Goal: Obtain resource: Download file/media

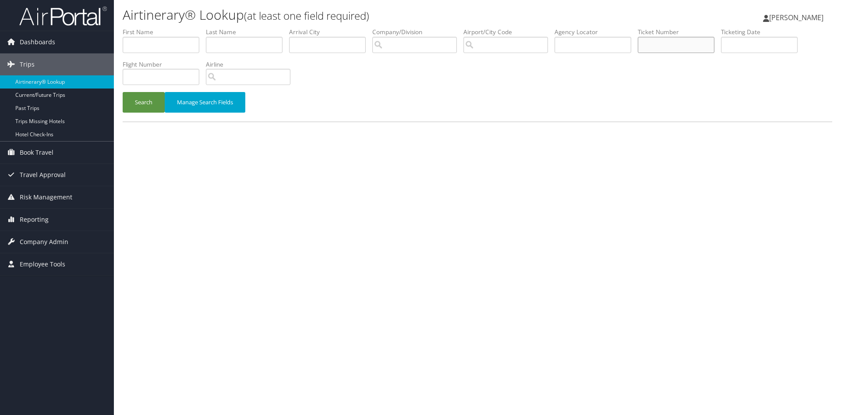
click at [677, 46] on input "text" at bounding box center [676, 45] width 77 height 16
paste input "8900891390751"
click at [123, 92] on button "Search" at bounding box center [144, 102] width 42 height 21
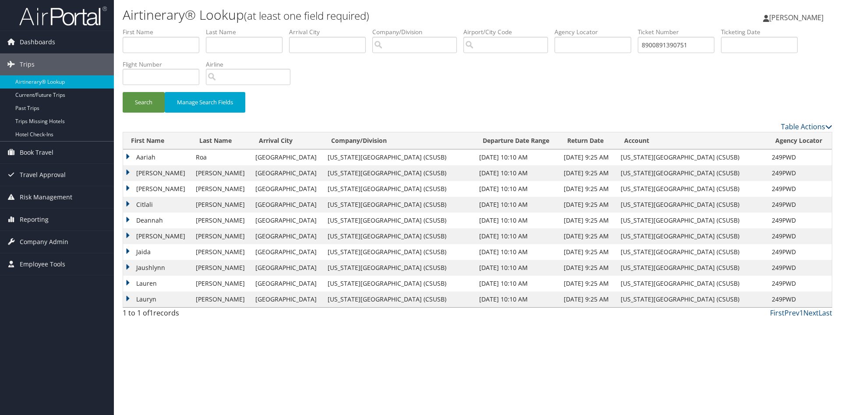
click at [150, 213] on td "Deannah" at bounding box center [157, 221] width 68 height 16
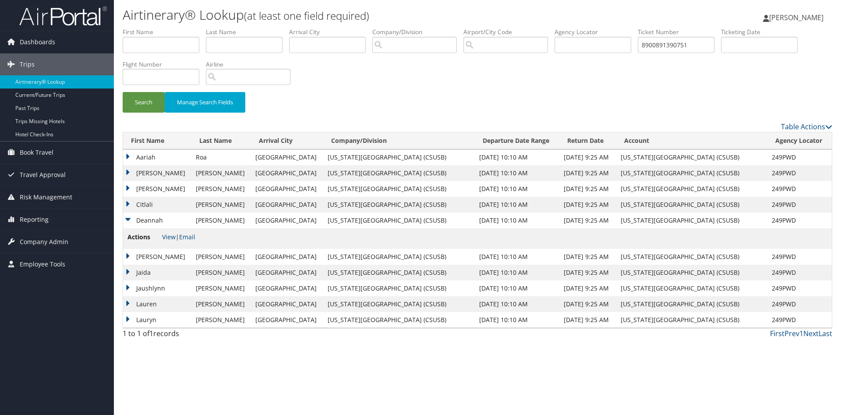
click at [166, 309] on td "Lauren" at bounding box center [157, 304] width 68 height 16
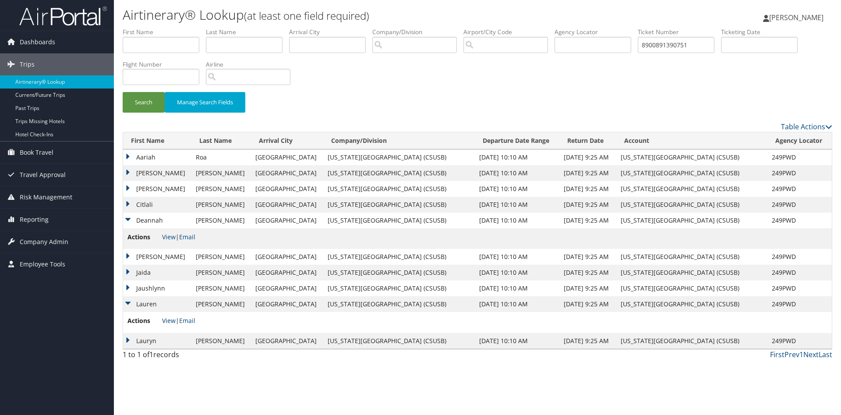
click at [166, 319] on link "View" at bounding box center [169, 320] width 14 height 8
drag, startPoint x: 727, startPoint y: 47, endPoint x: 667, endPoint y: 42, distance: 60.3
click at [667, 42] on input "8900891390751" at bounding box center [676, 45] width 77 height 16
paste input "890089160159"
click at [123, 92] on button "Search" at bounding box center [144, 102] width 42 height 21
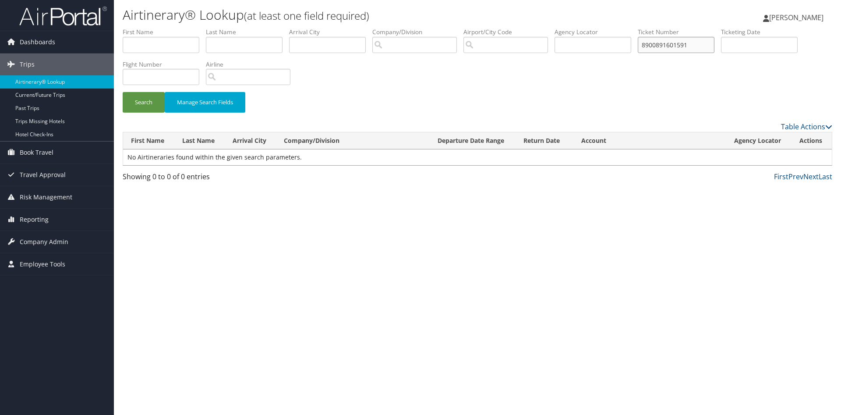
click at [680, 47] on input "8900891601591" at bounding box center [676, 45] width 77 height 16
click at [123, 92] on button "Search" at bounding box center [144, 102] width 42 height 21
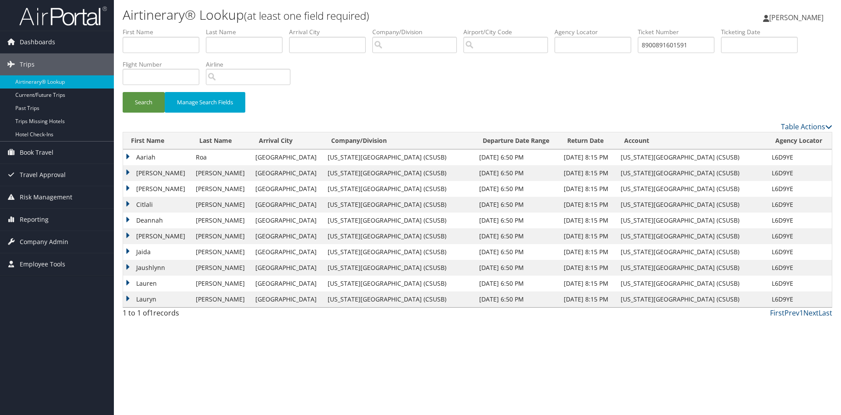
click at [192, 227] on td "Buckner" at bounding box center [222, 221] width 60 height 16
click at [163, 160] on td "Aariah" at bounding box center [157, 157] width 68 height 16
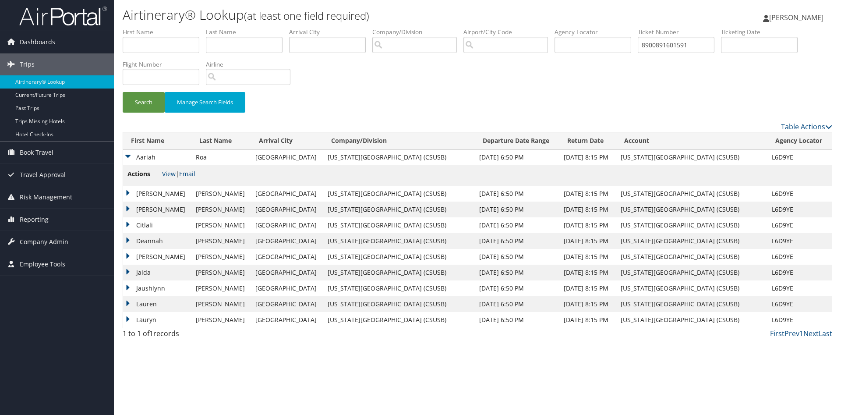
click at [157, 302] on td "Lauren" at bounding box center [157, 304] width 68 height 16
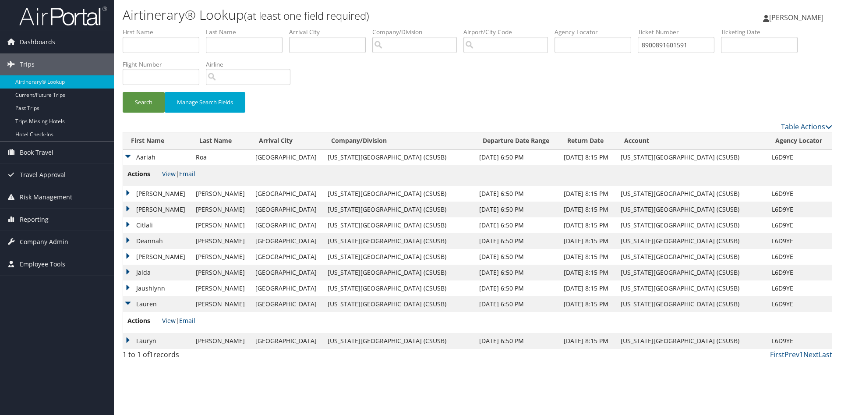
click at [169, 321] on link "View" at bounding box center [169, 320] width 14 height 8
drag, startPoint x: 726, startPoint y: 43, endPoint x: 664, endPoint y: 52, distance: 62.0
click at [664, 52] on input "8900891601591" at bounding box center [676, 45] width 77 height 16
paste input "0167146531984"
click at [123, 92] on button "Search" at bounding box center [144, 102] width 42 height 21
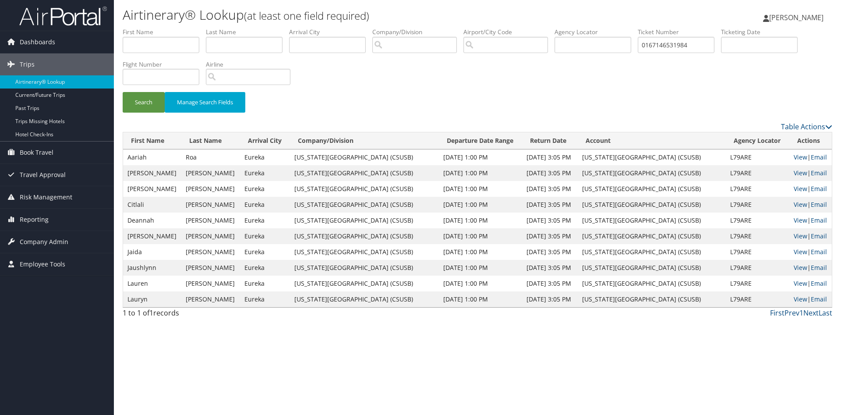
click at [144, 284] on td "Lauren" at bounding box center [152, 284] width 58 height 16
click at [160, 283] on td "Lauren" at bounding box center [152, 284] width 58 height 16
click at [181, 281] on td "Ervin" at bounding box center [210, 284] width 58 height 16
click at [798, 283] on link "View" at bounding box center [801, 283] width 14 height 8
drag, startPoint x: 730, startPoint y: 40, endPoint x: 660, endPoint y: 51, distance: 71.0
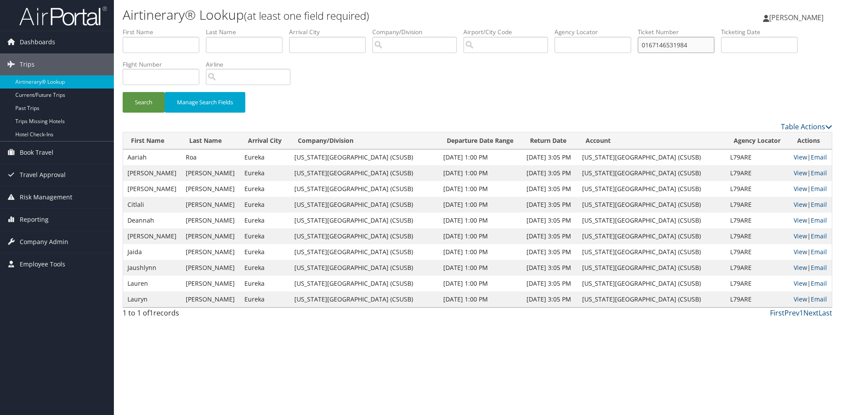
click at [660, 51] on input "0167146531984" at bounding box center [676, 45] width 77 height 16
paste input "8900891715812"
click at [123, 92] on button "Search" at bounding box center [144, 102] width 42 height 21
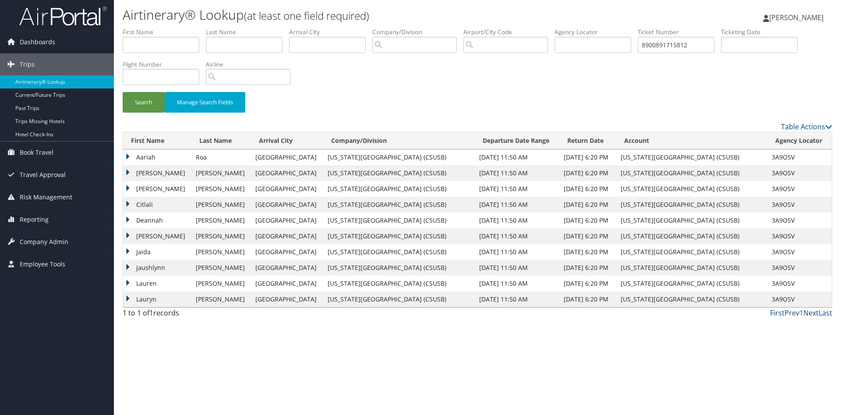
click at [168, 301] on td "Lauryn" at bounding box center [157, 299] width 68 height 16
click at [171, 315] on link "View" at bounding box center [169, 316] width 14 height 8
drag, startPoint x: 734, startPoint y: 44, endPoint x: 645, endPoint y: 47, distance: 89.0
click at [645, 47] on input "8900891715812" at bounding box center [676, 45] width 77 height 16
paste input "890089179766"
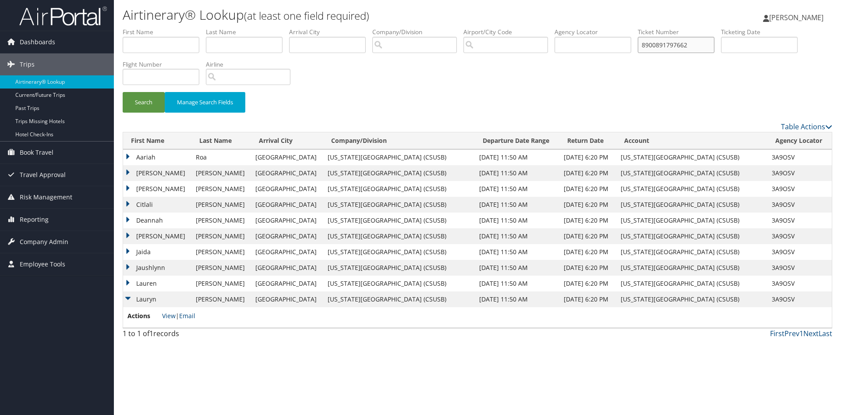
click at [123, 92] on button "Search" at bounding box center [144, 102] width 42 height 21
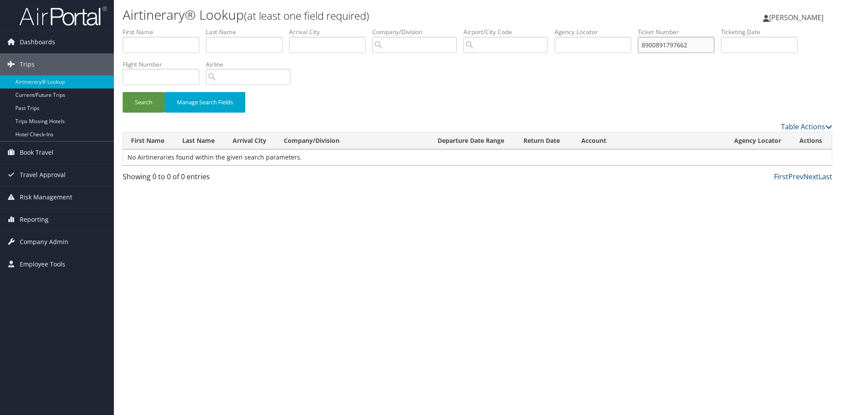
click at [680, 46] on input "8900891797662" at bounding box center [676, 45] width 77 height 16
click at [123, 92] on button "Search" at bounding box center [144, 102] width 42 height 21
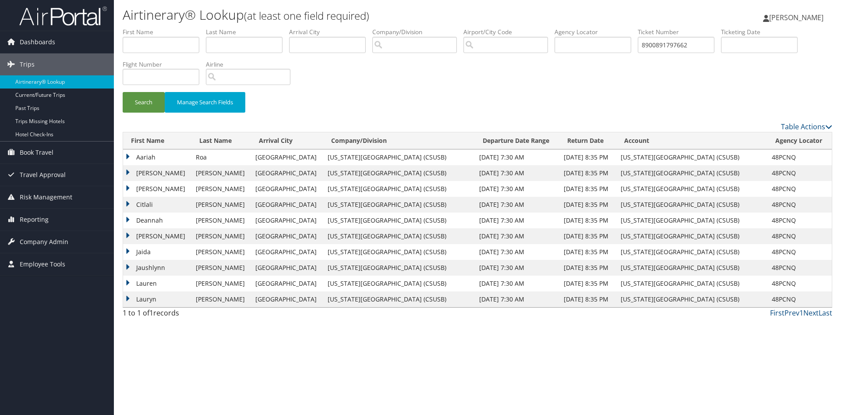
click at [149, 285] on td "Lauren" at bounding box center [157, 284] width 68 height 16
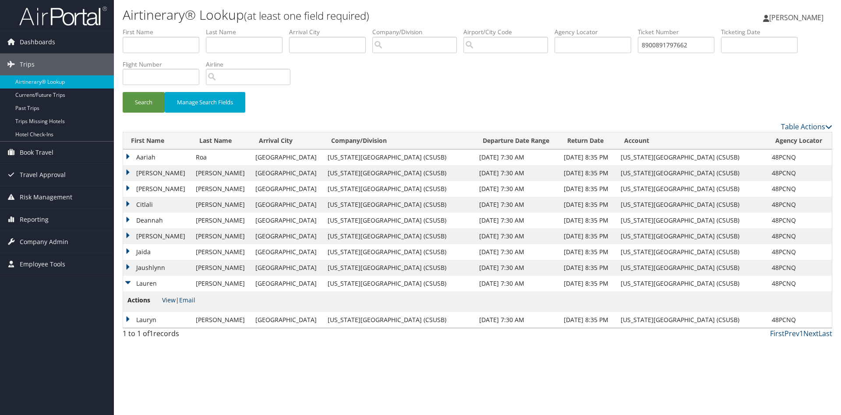
click at [165, 299] on link "View" at bounding box center [169, 300] width 14 height 8
drag, startPoint x: 738, startPoint y: 48, endPoint x: 666, endPoint y: 51, distance: 71.9
click at [666, 51] on input "8900891797662" at bounding box center [676, 45] width 77 height 16
paste input "601591"
click at [123, 92] on button "Search" at bounding box center [144, 102] width 42 height 21
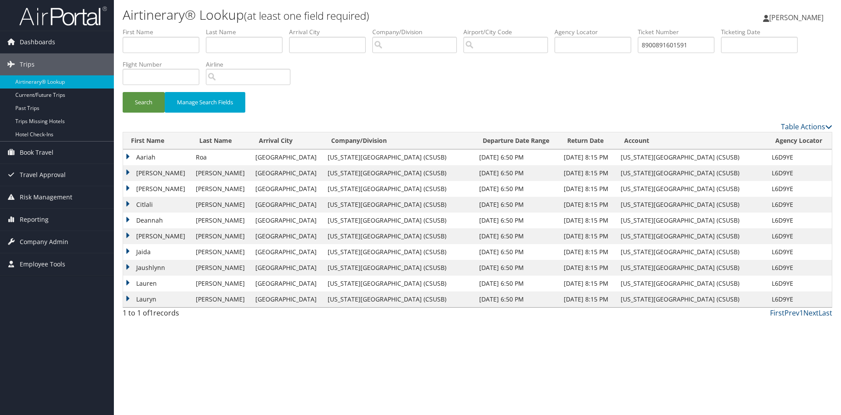
click at [203, 298] on td "Morris" at bounding box center [222, 299] width 60 height 16
click at [156, 281] on td "Lauren" at bounding box center [157, 284] width 68 height 16
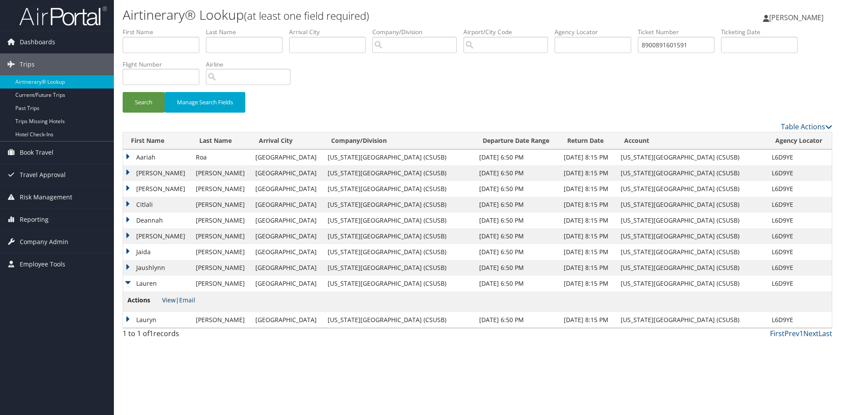
click at [170, 298] on link "View" at bounding box center [169, 300] width 14 height 8
drag, startPoint x: 727, startPoint y: 45, endPoint x: 659, endPoint y: 47, distance: 67.5
click at [660, 47] on input "8900891601591" at bounding box center [676, 45] width 77 height 16
paste input "39075"
type input "8900891390751"
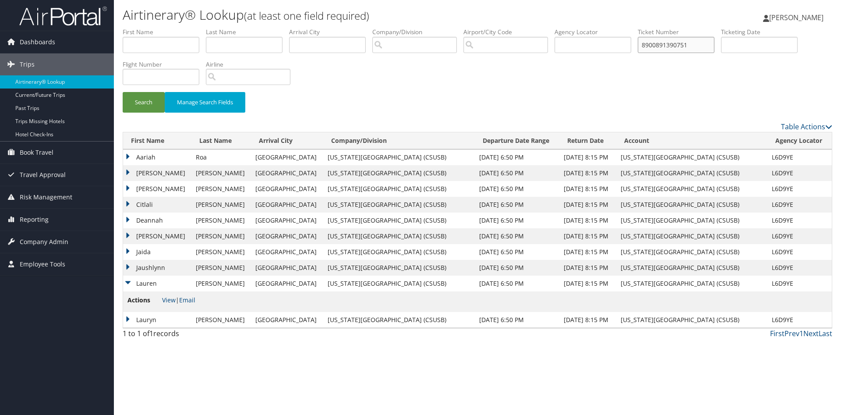
click at [123, 92] on button "Search" at bounding box center [144, 102] width 42 height 21
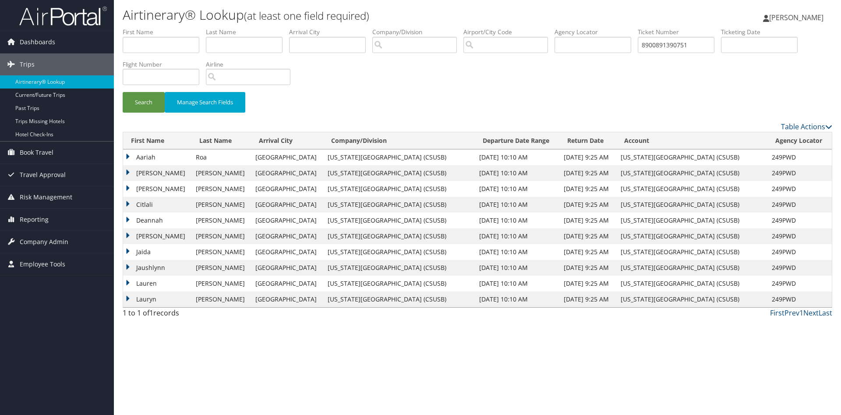
click at [154, 278] on td "Lauren" at bounding box center [157, 284] width 68 height 16
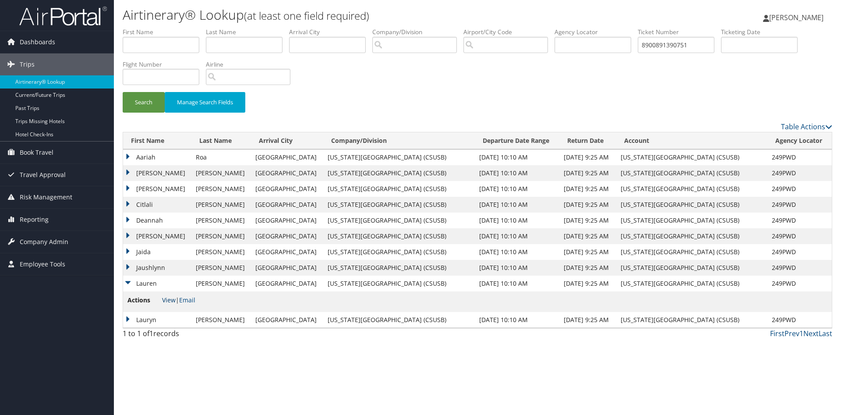
click at [168, 300] on link "View" at bounding box center [169, 300] width 14 height 8
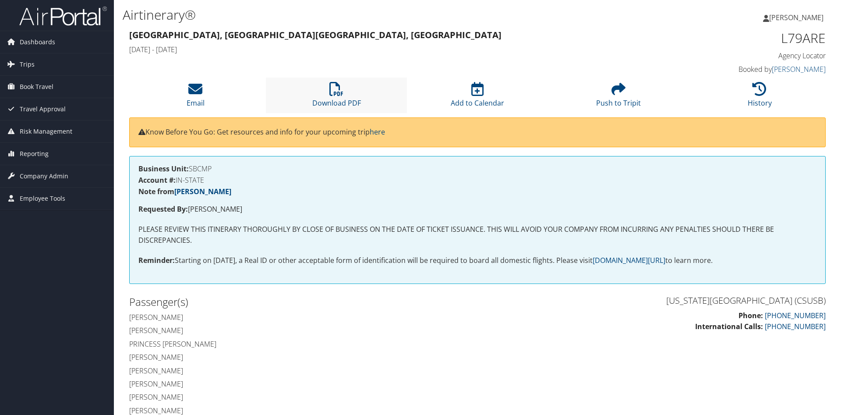
click at [324, 96] on li "Download PDF" at bounding box center [336, 95] width 141 height 35
click at [330, 92] on icon at bounding box center [337, 89] width 14 height 14
click at [344, 93] on li "Download PDF" at bounding box center [336, 95] width 141 height 35
click at [340, 100] on link "Download PDF" at bounding box center [336, 97] width 49 height 21
click at [332, 91] on icon at bounding box center [337, 89] width 14 height 14
